Goal: Transaction & Acquisition: Obtain resource

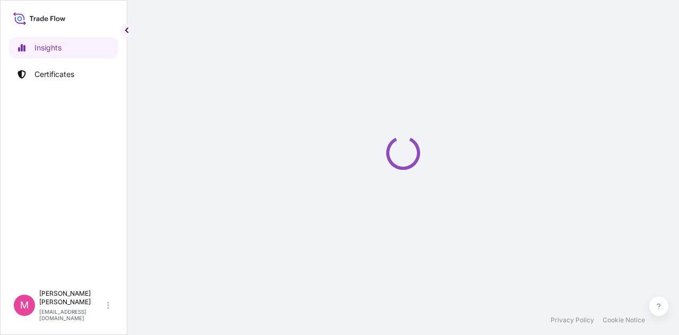
select select "2025"
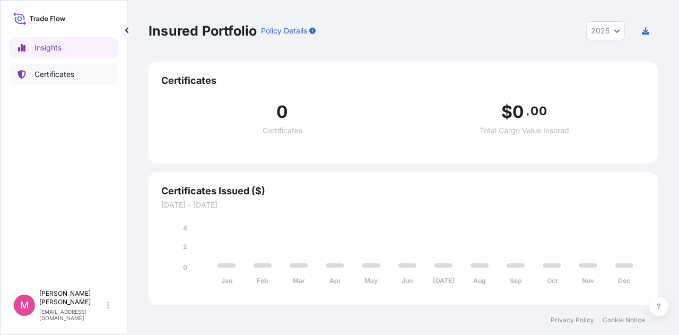
click at [68, 74] on p "Certificates" at bounding box center [54, 74] width 40 height 11
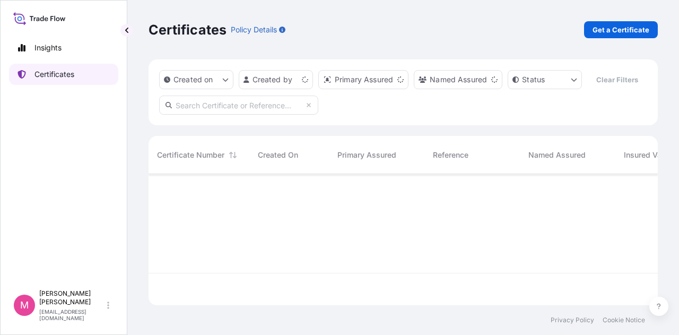
scroll to position [129, 501]
click at [621, 34] on p "Get a Certificate" at bounding box center [620, 29] width 57 height 11
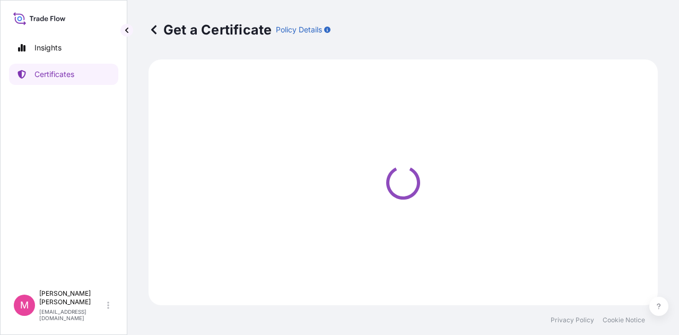
select select "Sea"
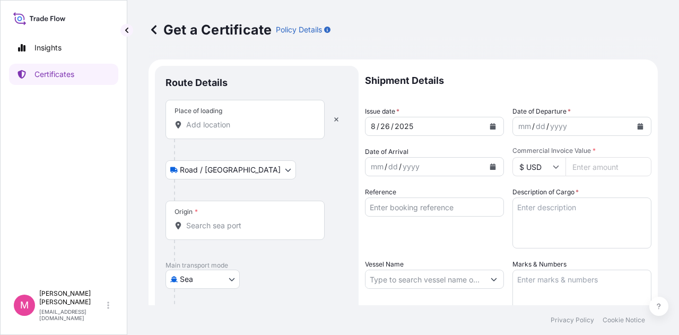
click at [257, 124] on input "Place of loading" at bounding box center [248, 124] width 125 height 11
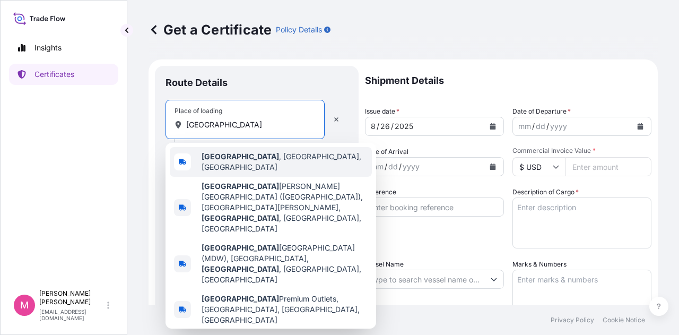
click at [244, 162] on span "[GEOGRAPHIC_DATA] , [GEOGRAPHIC_DATA], [GEOGRAPHIC_DATA]" at bounding box center [284, 161] width 166 height 21
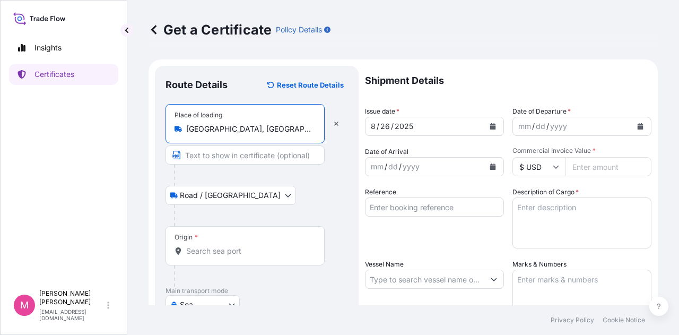
type input "[GEOGRAPHIC_DATA], [GEOGRAPHIC_DATA], [GEOGRAPHIC_DATA]"
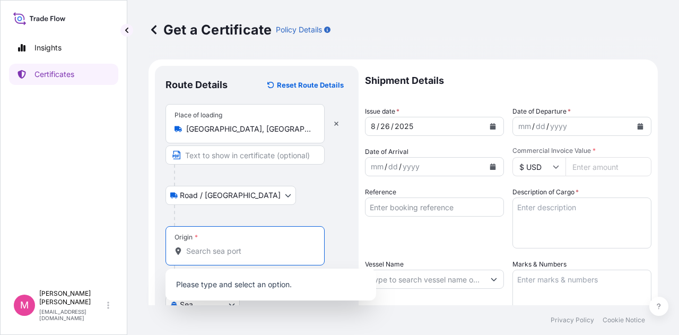
click at [234, 249] on input "Origin *" at bounding box center [248, 250] width 125 height 11
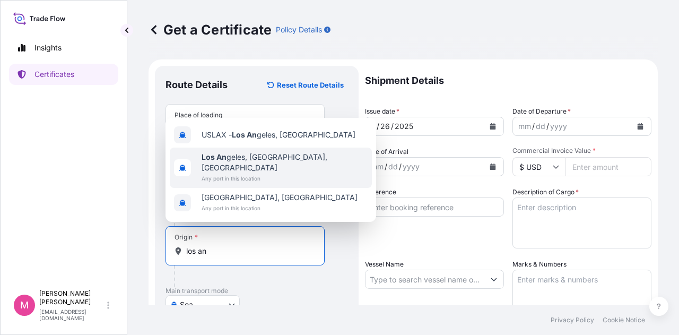
click at [260, 172] on span "Los An geles, [GEOGRAPHIC_DATA], [GEOGRAPHIC_DATA]" at bounding box center [284, 162] width 166 height 21
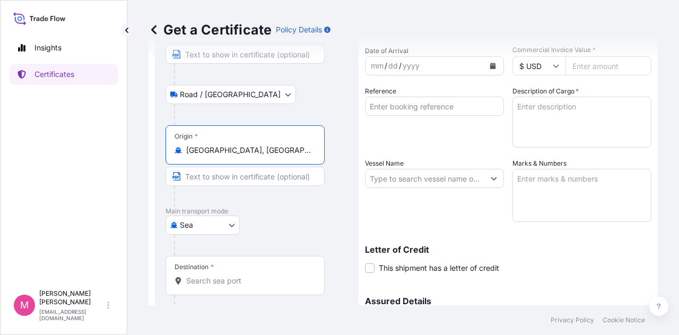
scroll to position [159, 0]
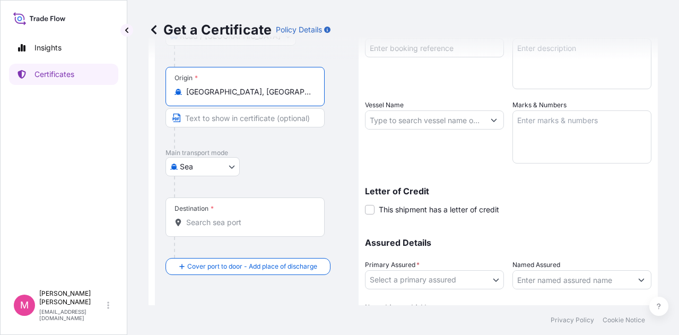
type input "[GEOGRAPHIC_DATA], [GEOGRAPHIC_DATA], [GEOGRAPHIC_DATA]"
click at [235, 225] on input "Destination *" at bounding box center [248, 222] width 125 height 11
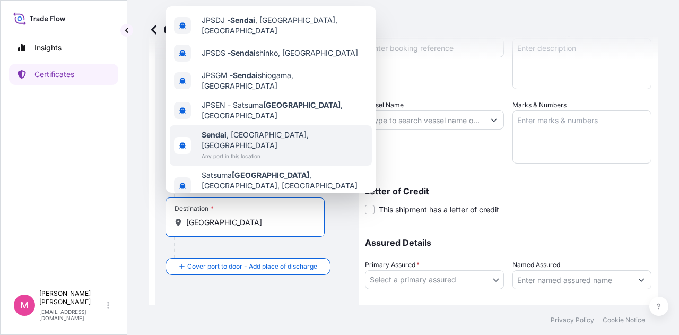
click at [272, 151] on span "Any port in this location" at bounding box center [284, 156] width 166 height 11
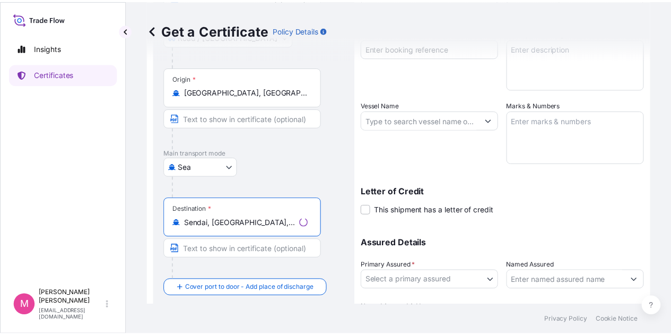
scroll to position [0, 0]
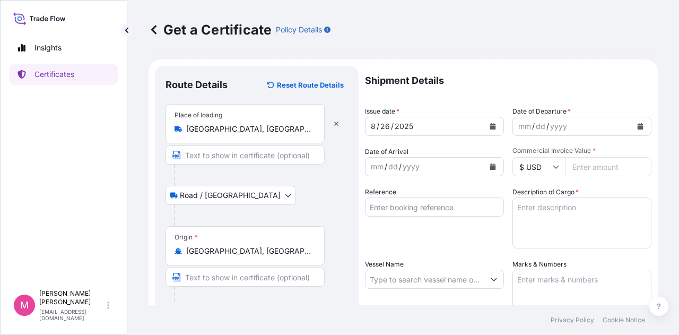
type input "Sendai, [GEOGRAPHIC_DATA], [GEOGRAPHIC_DATA]"
click at [490, 126] on icon "Calendar" at bounding box center [493, 126] width 6 height 6
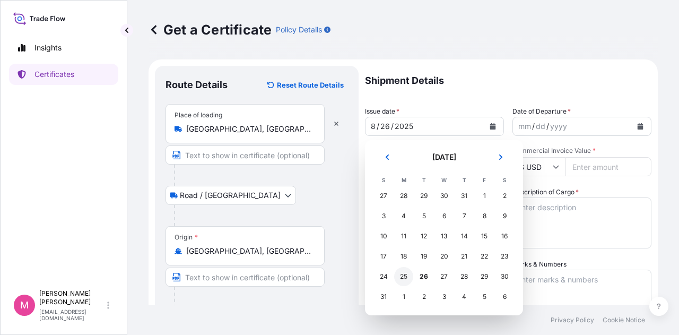
click at [403, 278] on div "25" at bounding box center [403, 276] width 19 height 19
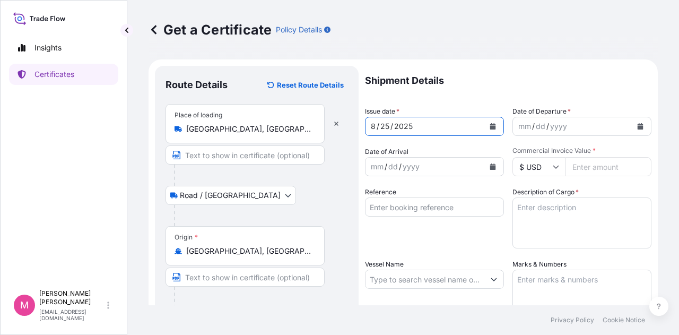
click at [637, 127] on icon "Calendar" at bounding box center [640, 126] width 6 height 6
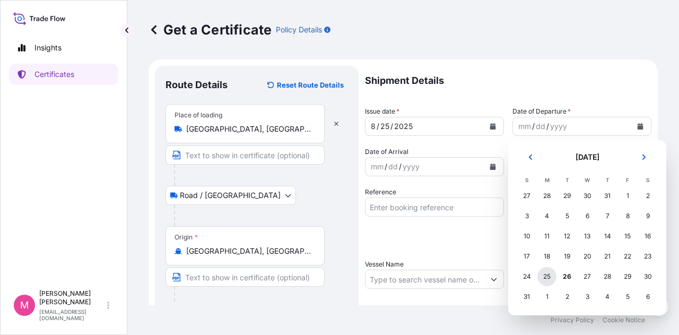
click at [546, 278] on div "25" at bounding box center [546, 276] width 19 height 19
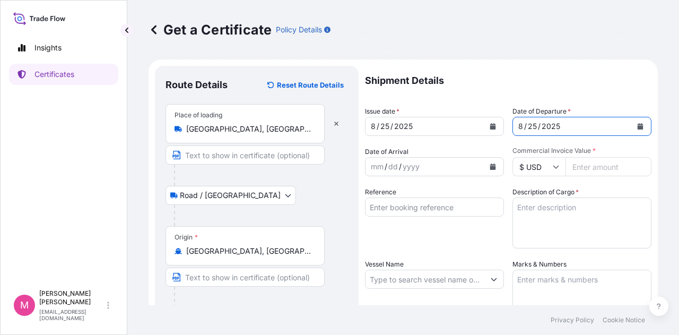
click at [490, 168] on icon "Calendar" at bounding box center [493, 166] width 6 height 6
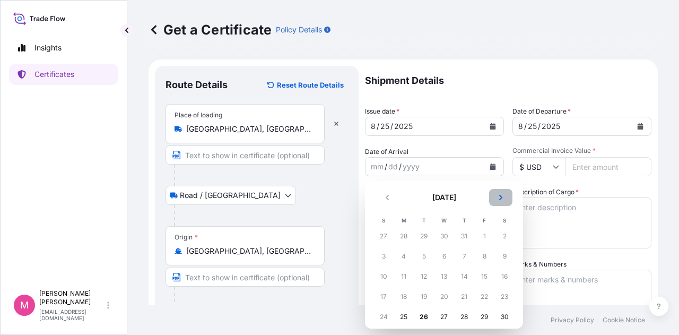
click at [500, 196] on icon "Next" at bounding box center [500, 197] width 3 height 5
click at [405, 277] on div "15" at bounding box center [403, 276] width 19 height 19
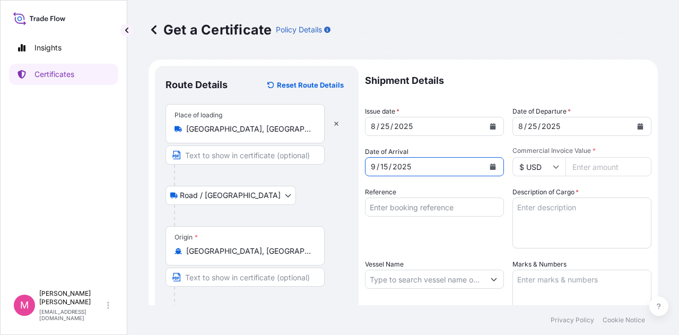
click at [596, 170] on input "Commercial Invoice Value *" at bounding box center [608, 166] width 86 height 19
type input "62226.30"
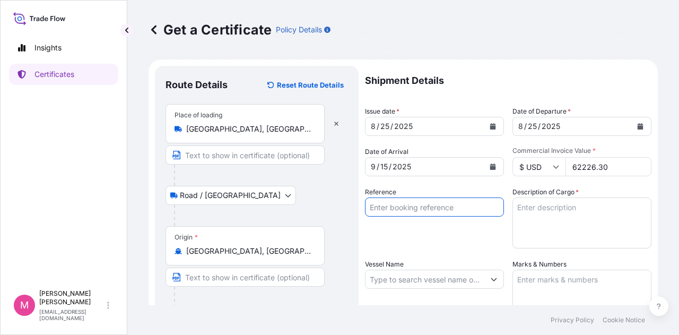
click at [428, 204] on input "Reference" at bounding box center [434, 206] width 139 height 19
type input "SC439151 / TA-3528"
click at [526, 210] on textarea "Description of Cargo *" at bounding box center [581, 222] width 139 height 51
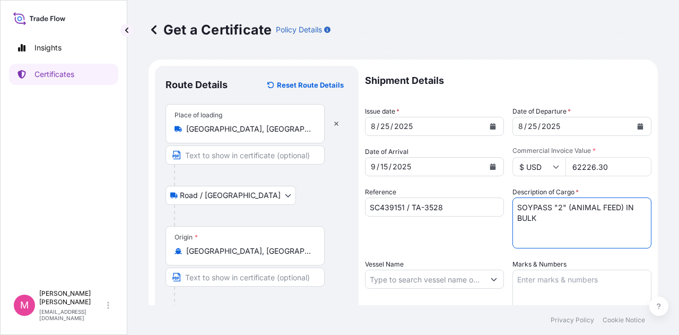
type textarea "SOYPASS "2" (ANIMAL FEED) IN BULK"
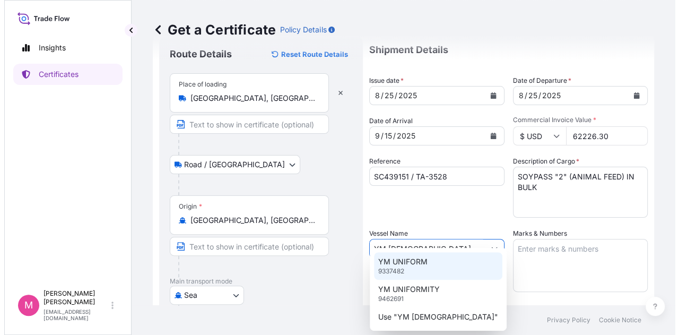
scroll to position [53, 0]
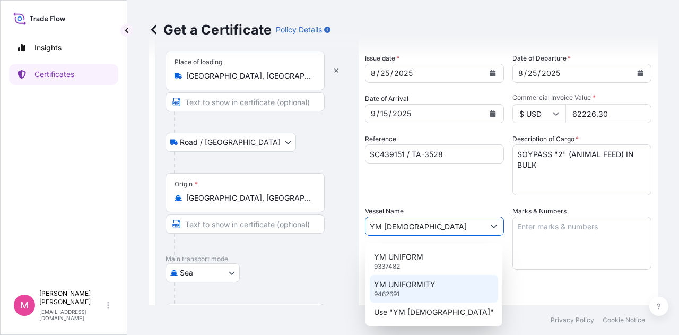
click at [427, 286] on p "YM UNIFORMITY" at bounding box center [405, 284] width 62 height 11
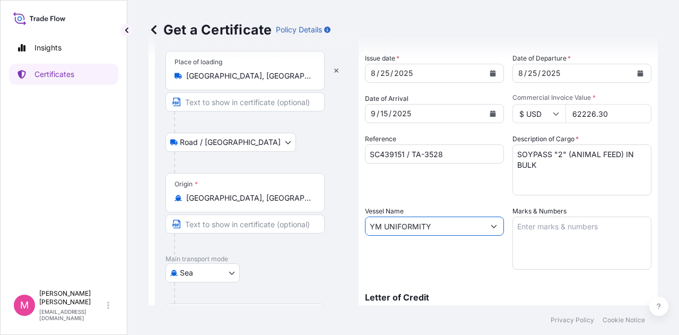
type input "YM UNIFORMITY"
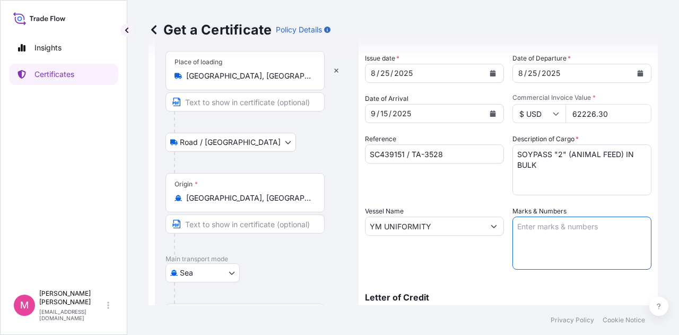
click at [563, 225] on textarea "Marks & Numbers" at bounding box center [581, 242] width 139 height 53
type textarea "INVOICE NO. 17439435"
click at [459, 261] on div "Vessel Name YM UNIFORMITY" at bounding box center [434, 238] width 139 height 64
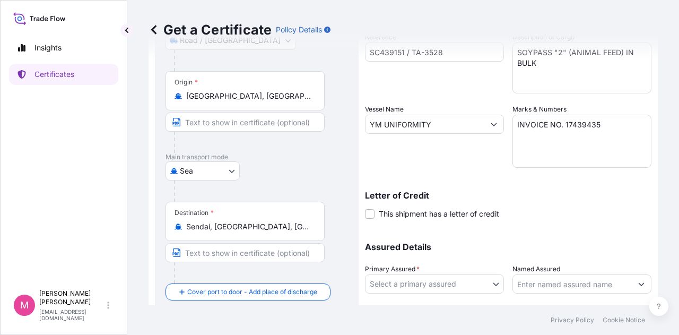
scroll to position [159, 0]
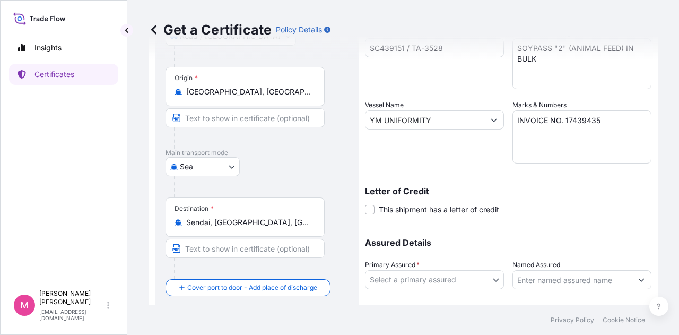
click at [494, 280] on body "Insights Certificates M [PERSON_NAME] [EMAIL_ADDRESS][DOMAIN_NAME] Get a Certif…" at bounding box center [339, 167] width 679 height 335
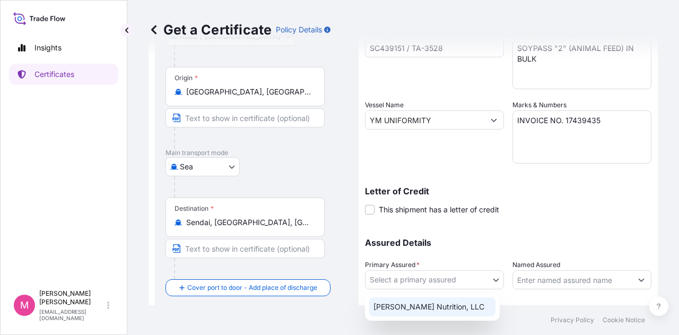
click at [450, 308] on div "[PERSON_NAME] Nutrition, LLC" at bounding box center [432, 306] width 126 height 19
select select "31733"
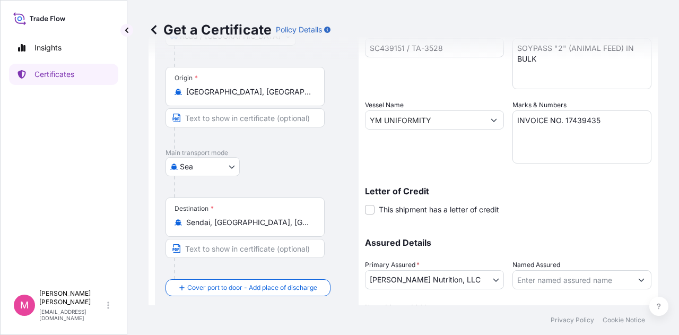
click at [537, 239] on p "Assured Details" at bounding box center [508, 242] width 286 height 8
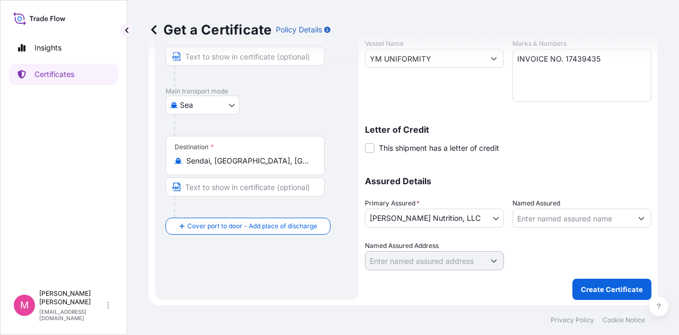
scroll to position [221, 0]
click at [594, 291] on p "Create Certificate" at bounding box center [612, 288] width 62 height 11
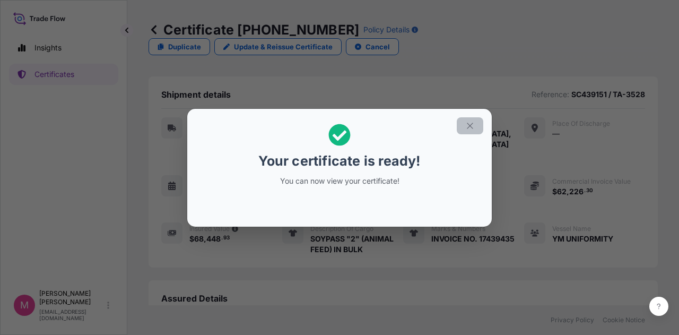
click at [468, 128] on icon "button" at bounding box center [470, 126] width 10 height 10
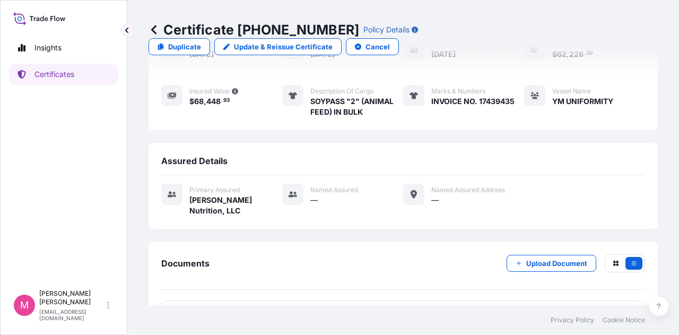
scroll to position [154, 0]
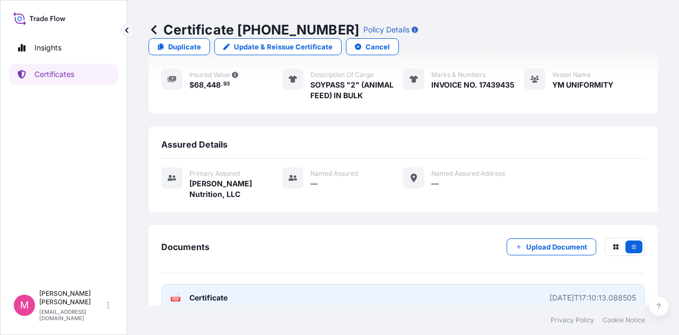
click at [205, 292] on span "Certificate" at bounding box center [208, 297] width 38 height 11
